Goal: Information Seeking & Learning: Learn about a topic

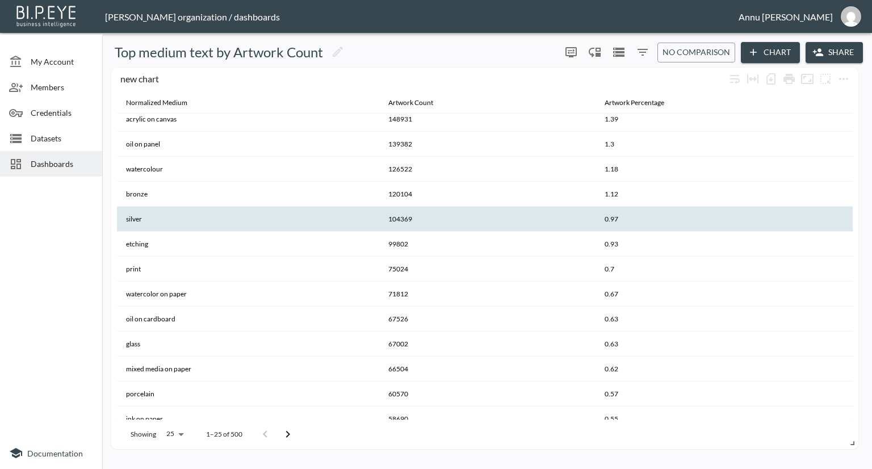
scroll to position [86, 0]
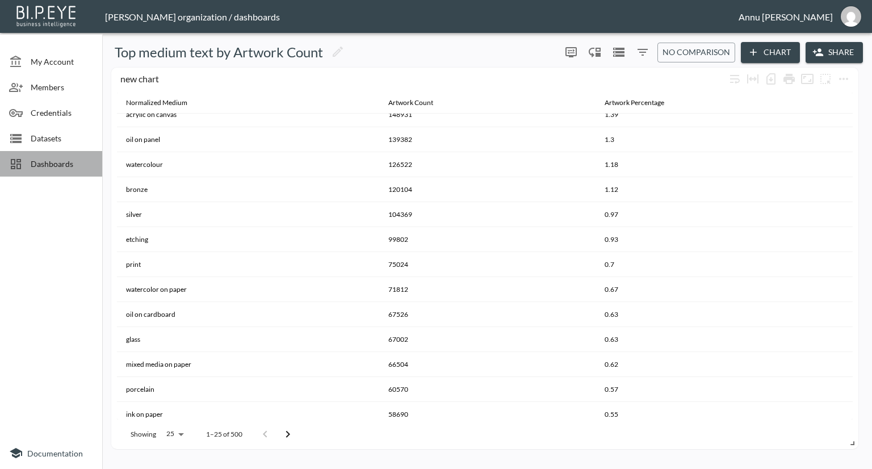
click at [70, 164] on span "Dashboards" at bounding box center [62, 164] width 62 height 12
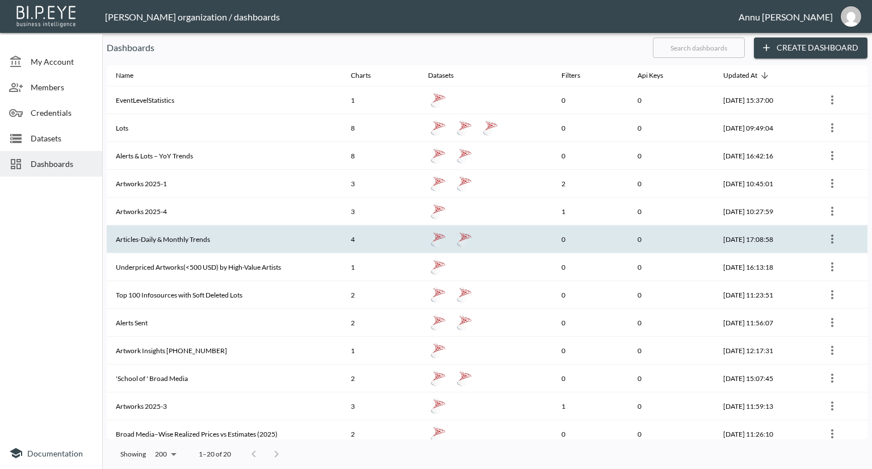
click at [152, 236] on th "Articles-Daily & Monthly Trends" at bounding box center [224, 239] width 235 height 28
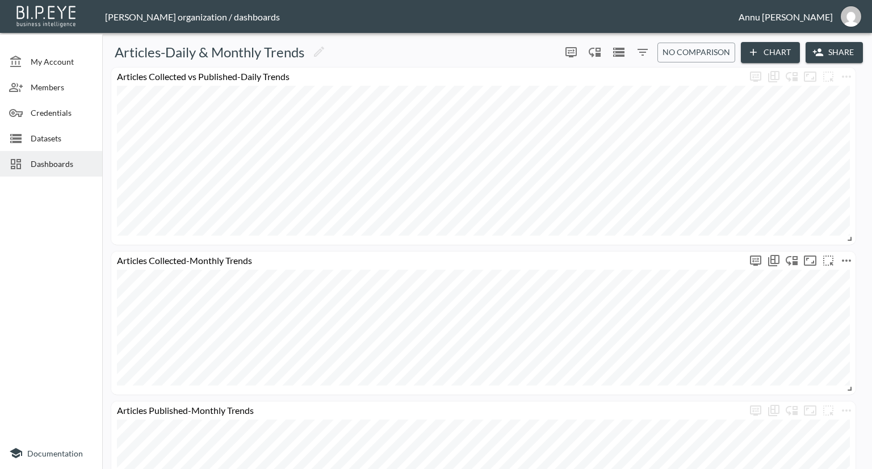
scroll to position [275, 0]
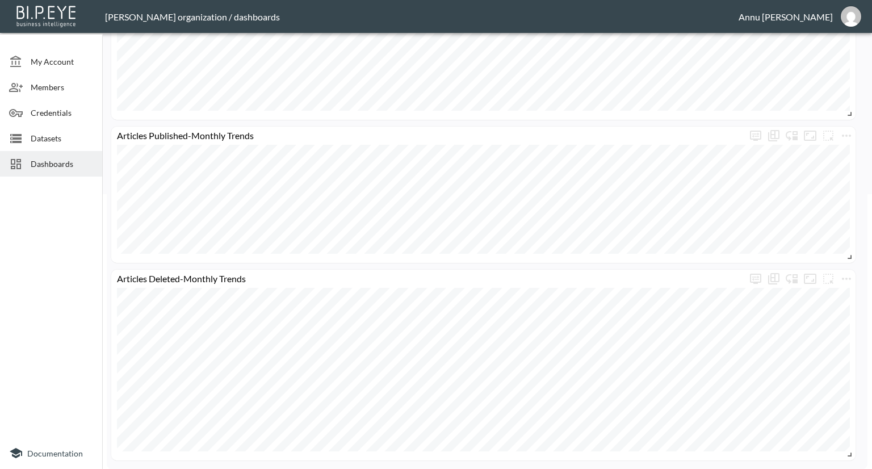
click at [0, 225] on div at bounding box center [51, 309] width 102 height 256
click at [22, 135] on icon at bounding box center [16, 139] width 14 height 14
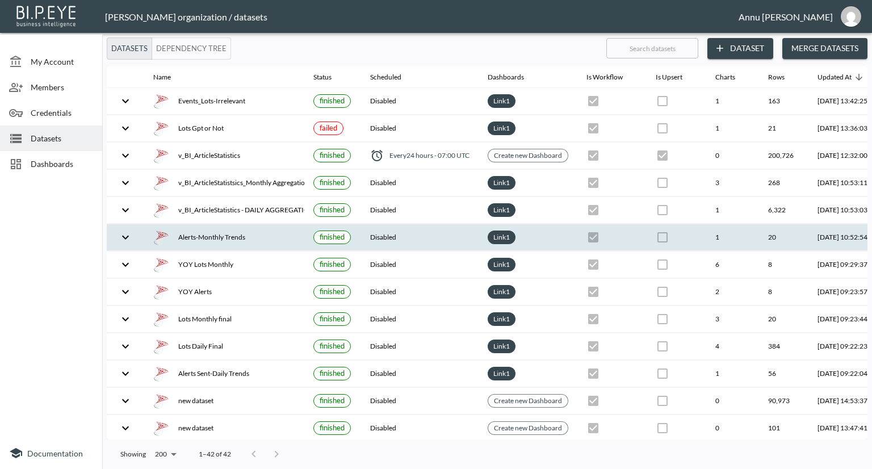
click at [197, 239] on div "Alerts-Monthly Trends" at bounding box center [224, 237] width 142 height 16
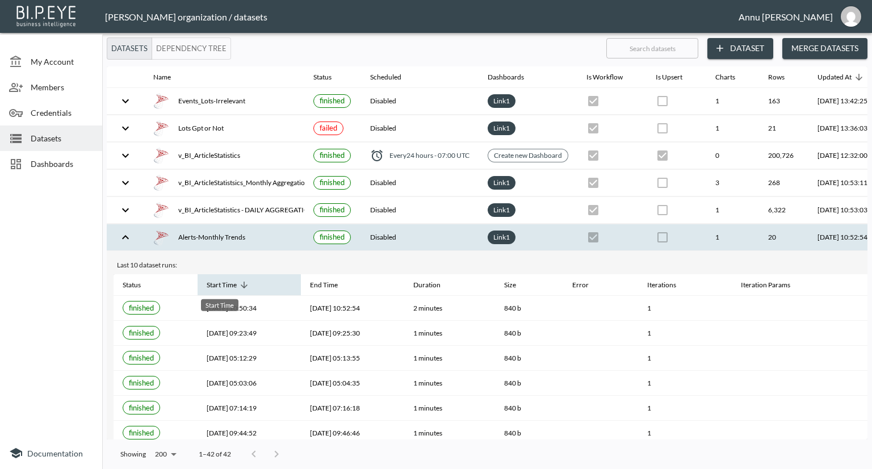
click at [231, 289] on div "Start Time" at bounding box center [222, 285] width 30 height 14
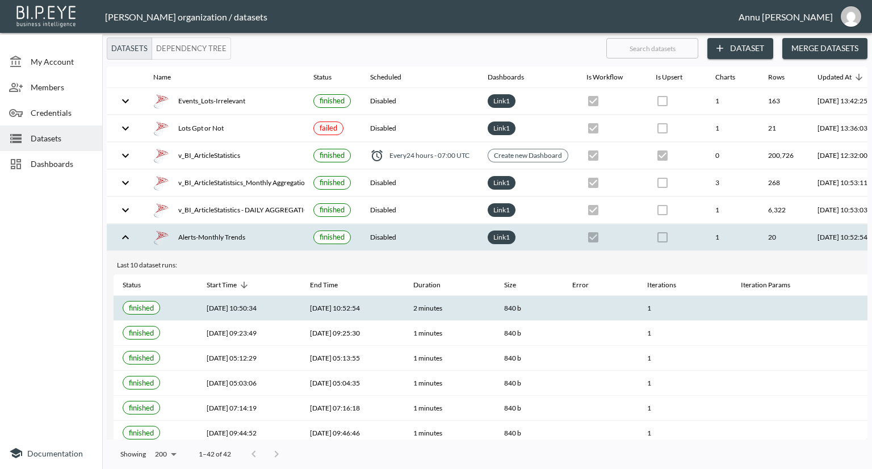
click at [240, 301] on th "[DATE] 10:50:34" at bounding box center [249, 308] width 103 height 25
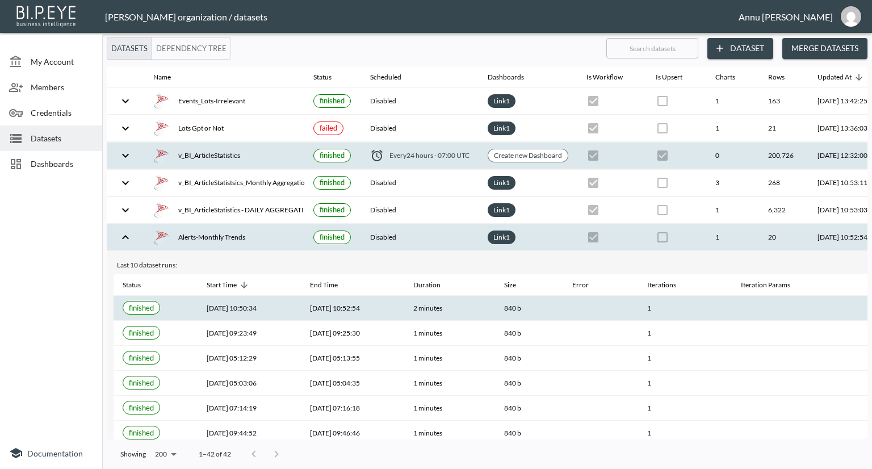
click at [300, 160] on th "v_BI_ArticleStatistics" at bounding box center [224, 156] width 160 height 27
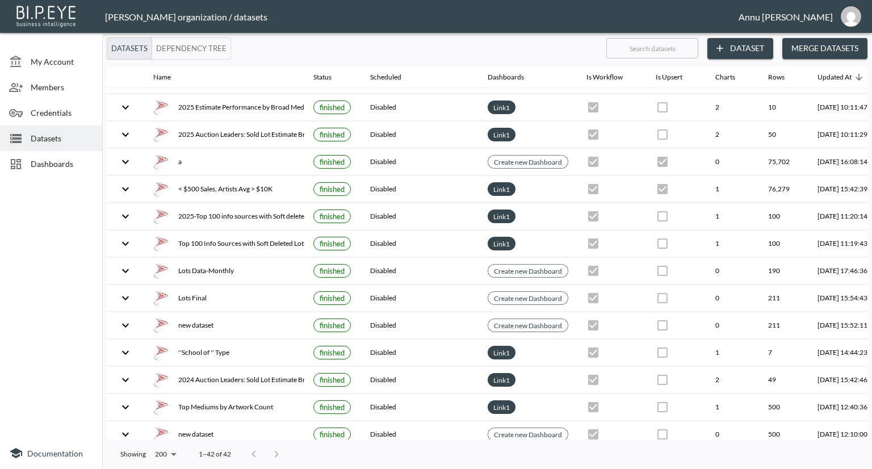
scroll to position [822, 0]
